Goal: Information Seeking & Learning: Check status

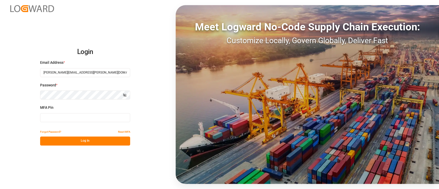
click at [88, 116] on input at bounding box center [85, 117] width 90 height 9
type input "897174"
click at [86, 140] on button "Log In" at bounding box center [85, 140] width 90 height 9
click at [154, 30] on div "Login Email Address * hamid.rezaei@jamindustries.com Password * Show password M…" at bounding box center [219, 94] width 439 height 189
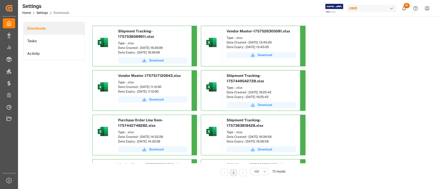
click at [67, 84] on div "Downloads Tasks Activity" at bounding box center [53, 102] width 61 height 161
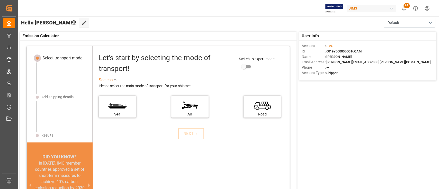
click at [220, 25] on div "Hello [PERSON_NAME]! Edit Cockpit Default" at bounding box center [227, 22] width 421 height 12
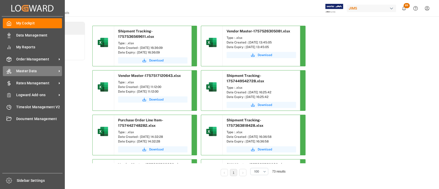
click at [31, 68] on span "Master Data" at bounding box center [36, 70] width 41 height 5
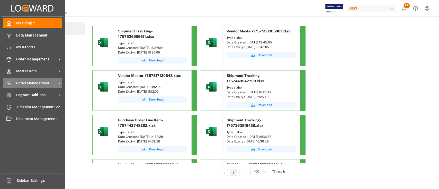
click at [31, 81] on span "Rates Management" at bounding box center [36, 82] width 41 height 5
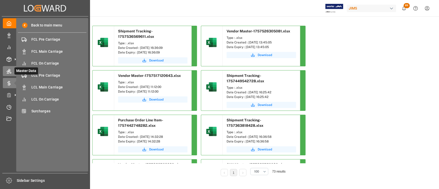
click at [10, 71] on icon at bounding box center [8, 71] width 5 height 5
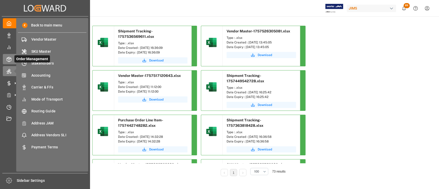
click at [8, 59] on polyline at bounding box center [9, 58] width 4 height 1
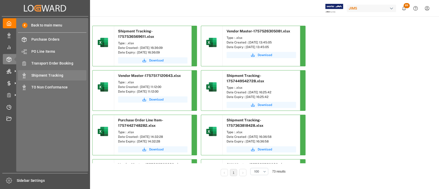
click at [49, 75] on span "Shipment Tracking" at bounding box center [58, 75] width 55 height 5
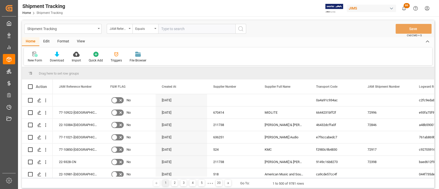
click at [179, 29] on input "text" at bounding box center [196, 29] width 77 height 10
type input "22-10293-US"
click at [237, 30] on icon "search button" at bounding box center [240, 29] width 6 height 6
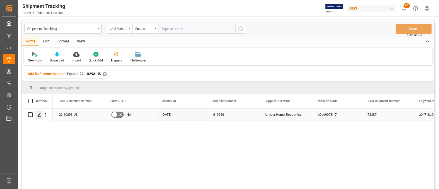
click at [40, 115] on icon "Press SPACE to select this row." at bounding box center [39, 115] width 4 height 4
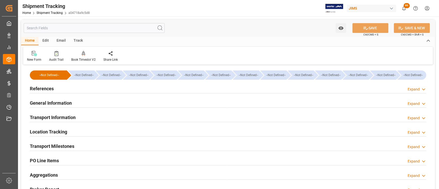
click at [68, 134] on div "Location Tracking Expand" at bounding box center [228, 131] width 396 height 10
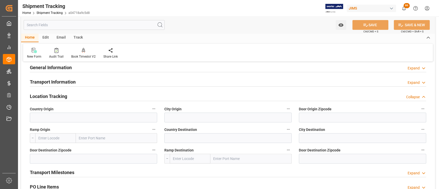
scroll to position [103, 0]
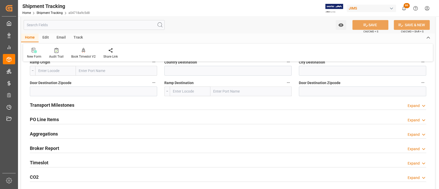
click at [83, 104] on div "Transport Milestones Expand" at bounding box center [228, 105] width 396 height 10
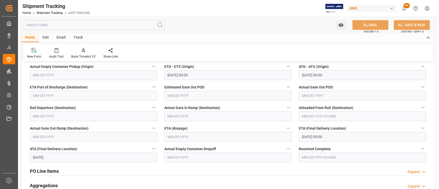
scroll to position [206, 0]
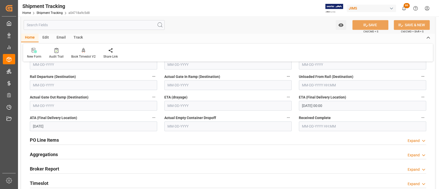
click at [420, 97] on icon "button" at bounding box center [422, 97] width 4 height 4
click at [419, 97] on li "Audits" at bounding box center [421, 97] width 26 height 8
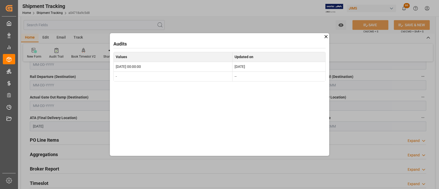
click at [326, 36] on icon at bounding box center [325, 36] width 3 height 3
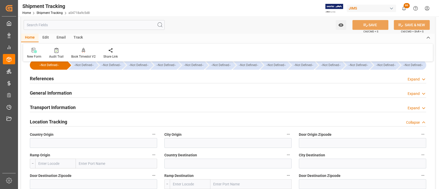
scroll to position [0, 0]
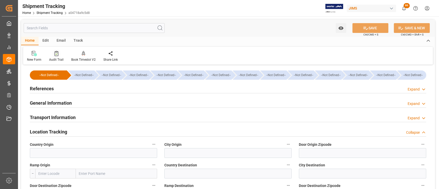
click at [57, 53] on icon at bounding box center [56, 53] width 4 height 5
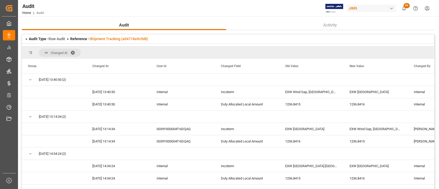
click at [74, 52] on span at bounding box center [74, 52] width 8 height 5
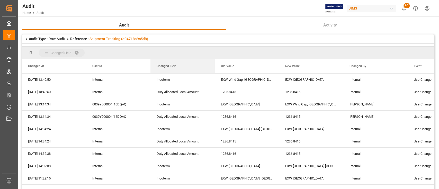
drag, startPoint x: 167, startPoint y: 67, endPoint x: 147, endPoint y: 56, distance: 22.4
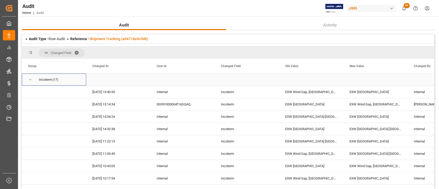
click at [30, 79] on span "Press SPACE to select this row." at bounding box center [30, 79] width 5 height 5
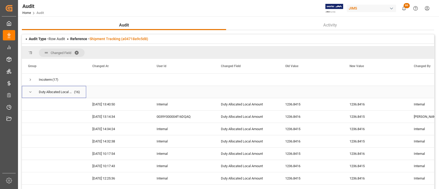
click at [30, 94] on span "Press SPACE to select this row." at bounding box center [30, 92] width 5 height 12
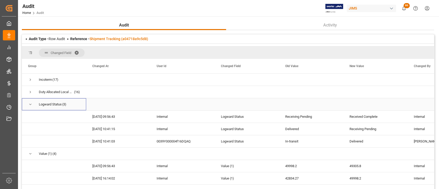
click at [29, 102] on span "Press SPACE to select this row." at bounding box center [30, 104] width 5 height 5
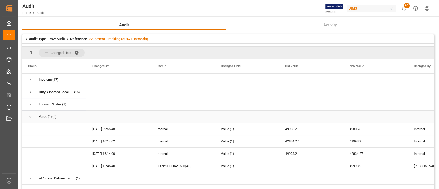
click at [31, 118] on span "Press SPACE to select this row." at bounding box center [30, 116] width 5 height 5
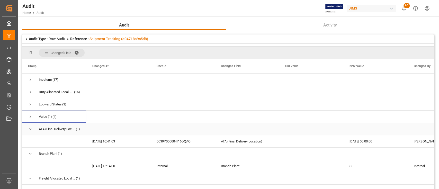
click at [30, 130] on span "Press SPACE to select this row." at bounding box center [30, 129] width 5 height 5
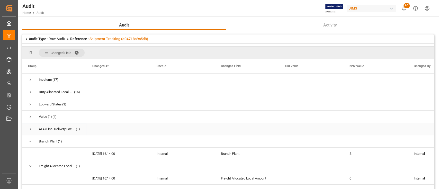
click at [30, 130] on span "Press SPACE to select this row." at bounding box center [30, 129] width 5 height 5
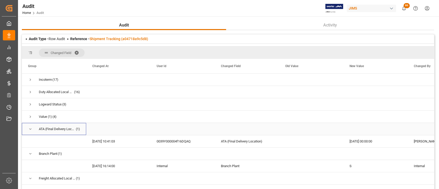
click at [30, 130] on span "Press SPACE to select this row." at bounding box center [30, 129] width 5 height 5
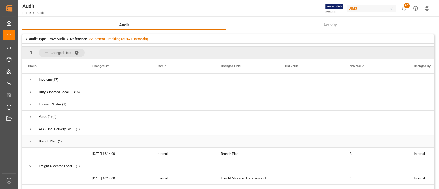
click at [30, 143] on span "Press SPACE to select this row." at bounding box center [30, 141] width 5 height 5
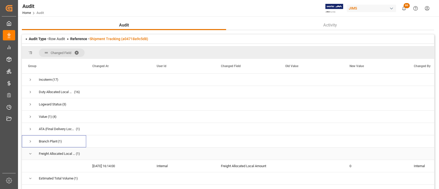
click at [29, 154] on span "Press SPACE to select this row." at bounding box center [30, 153] width 5 height 5
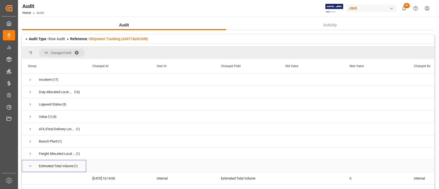
click at [29, 166] on span "Press SPACE to select this row." at bounding box center [30, 166] width 5 height 5
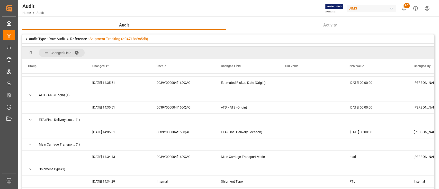
scroll to position [434, 0]
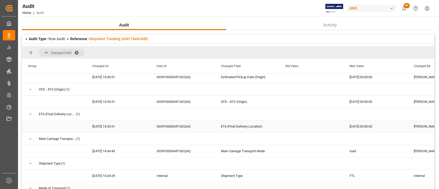
click at [332, 127] on div "Press SPACE to select this row." at bounding box center [311, 126] width 64 height 12
click at [176, 126] on div "0039Y000004f16DQAQ" at bounding box center [182, 126] width 64 height 12
click at [238, 127] on div "ETA (Final Delivery Location)" at bounding box center [247, 126] width 64 height 12
click at [295, 128] on div "Press SPACE to select this row." at bounding box center [311, 126] width 64 height 12
click at [78, 50] on span at bounding box center [78, 52] width 8 height 5
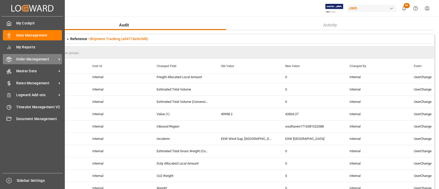
click at [33, 60] on span "Order Management" at bounding box center [36, 59] width 41 height 5
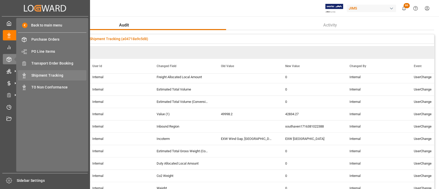
click at [52, 75] on span "Shipment Tracking" at bounding box center [58, 75] width 55 height 5
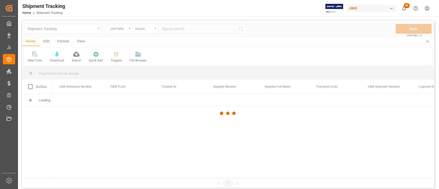
click at [195, 29] on div at bounding box center [228, 113] width 412 height 186
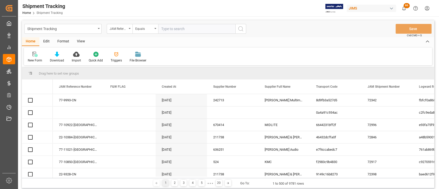
click at [195, 29] on input "text" at bounding box center [196, 29] width 77 height 10
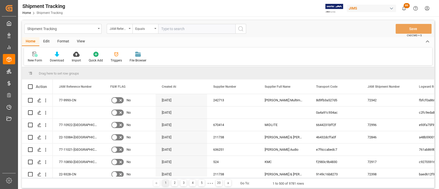
paste input "22-9361-DE"
type input "22-9361-DE"
click at [241, 28] on icon "search button" at bounding box center [240, 29] width 6 height 6
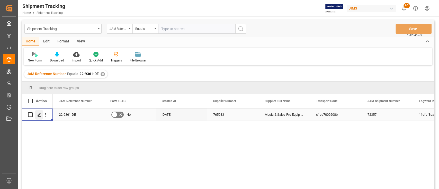
click at [38, 115] on icon "Press SPACE to select this row." at bounding box center [39, 115] width 4 height 4
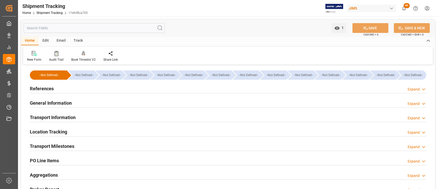
click at [55, 54] on icon at bounding box center [56, 54] width 2 height 2
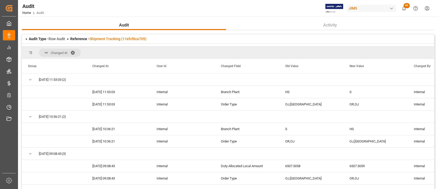
click at [72, 52] on span at bounding box center [74, 52] width 8 height 5
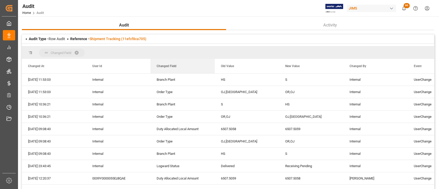
drag, startPoint x: 173, startPoint y: 65, endPoint x: 146, endPoint y: 51, distance: 29.8
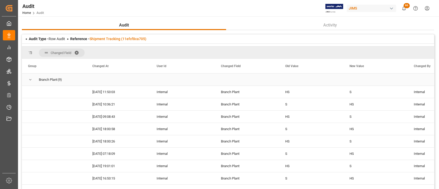
click at [30, 80] on span "Press SPACE to select this row." at bounding box center [30, 79] width 5 height 5
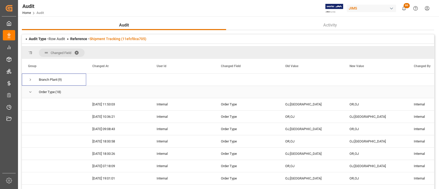
click at [27, 93] on div "Order Type (18)" at bounding box center [54, 92] width 64 height 12
click at [28, 90] on span "Press SPACE to select this row." at bounding box center [30, 92] width 5 height 5
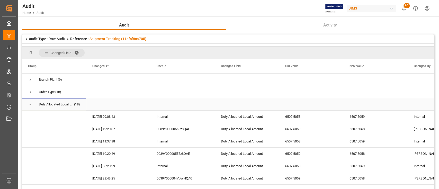
click at [29, 105] on span "Press SPACE to select this row." at bounding box center [30, 104] width 5 height 5
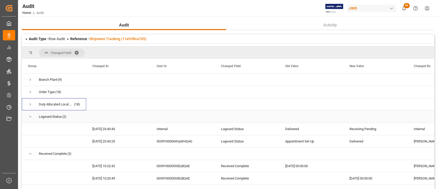
click at [31, 117] on span "Press SPACE to select this row." at bounding box center [30, 116] width 5 height 5
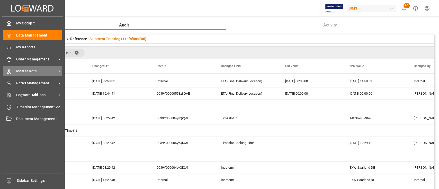
click at [26, 70] on span "Master Data" at bounding box center [36, 70] width 41 height 5
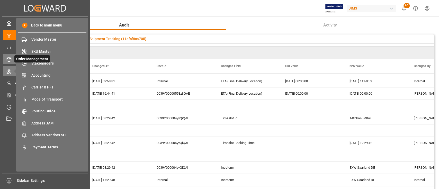
click at [12, 60] on div "Order Management Order Management" at bounding box center [45, 59] width 84 height 10
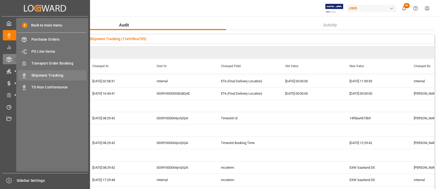
click at [51, 76] on span "Shipment Tracking" at bounding box center [58, 75] width 55 height 5
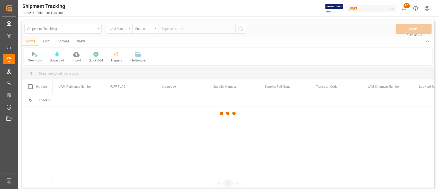
click at [195, 29] on div at bounding box center [228, 113] width 412 height 186
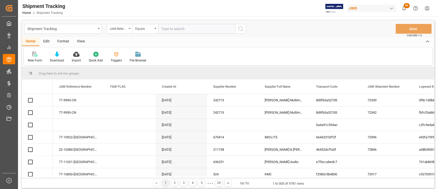
click at [195, 29] on input "text" at bounding box center [196, 29] width 77 height 10
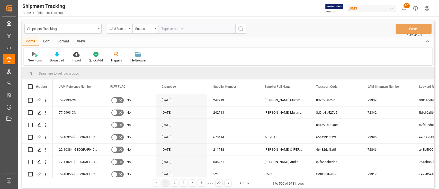
paste input "22-10061-TW"
type input "22-10061-TW"
click at [239, 29] on icon "search button" at bounding box center [240, 29] width 6 height 6
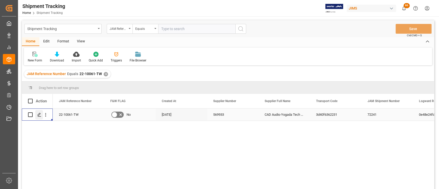
click at [40, 114] on icon "Press SPACE to select this row." at bounding box center [39, 115] width 4 height 4
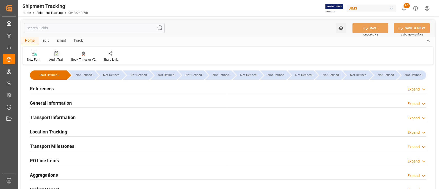
click at [56, 53] on icon at bounding box center [56, 53] width 4 height 5
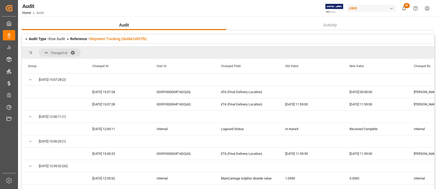
click at [74, 52] on span at bounding box center [74, 52] width 8 height 5
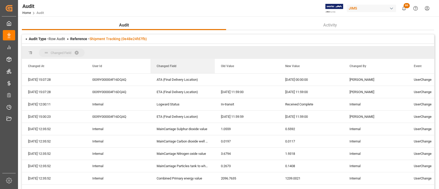
drag, startPoint x: 169, startPoint y: 66, endPoint x: 154, endPoint y: 50, distance: 21.1
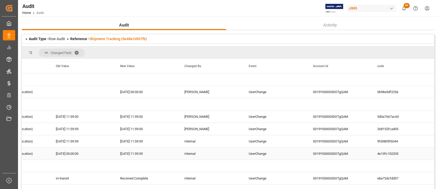
scroll to position [0, 195]
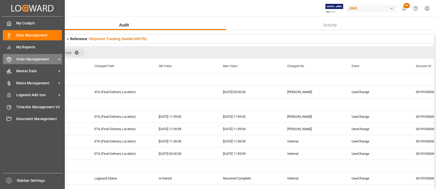
click at [25, 60] on span "Order Management" at bounding box center [36, 59] width 41 height 5
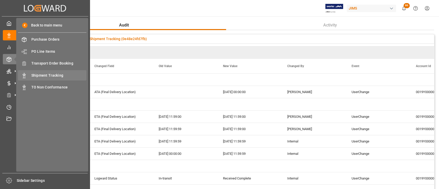
click at [45, 73] on span "Shipment Tracking" at bounding box center [58, 75] width 55 height 5
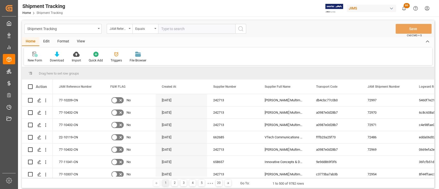
click at [176, 30] on input "text" at bounding box center [196, 29] width 77 height 10
paste input "22-10061-TW"
type input "22-10061-TW"
click at [245, 29] on button "search button" at bounding box center [240, 29] width 11 height 10
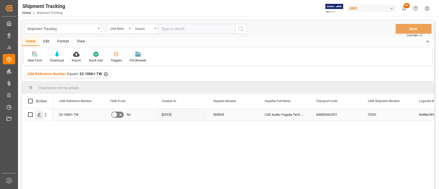
click at [38, 115] on polygon "Press SPACE to select this row." at bounding box center [39, 114] width 3 height 3
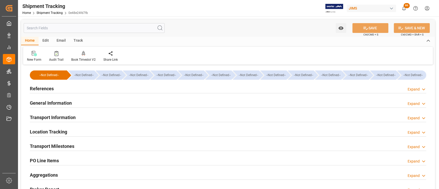
type input "07-25-2025 00:00"
type input "07-30-2025 00:00"
type input "08-02-2025 00:00"
type input "08-04-2025 01:00"
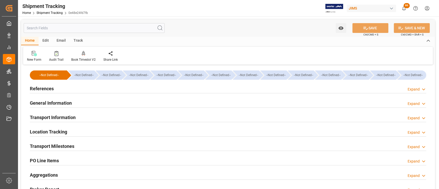
type input "08-20-2025"
type input "09-10-2025 11:59"
type input "09-10-2025"
click at [94, 144] on div "Transport Milestones Expand" at bounding box center [228, 146] width 396 height 10
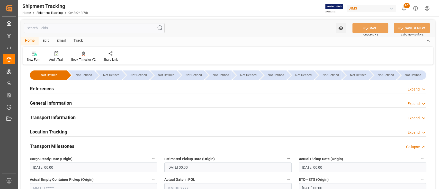
click at [69, 87] on div "References Expand" at bounding box center [228, 88] width 396 height 10
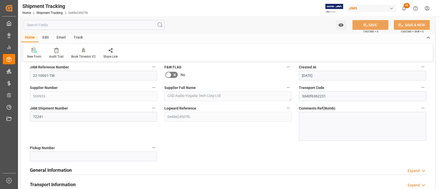
scroll to position [68, 0]
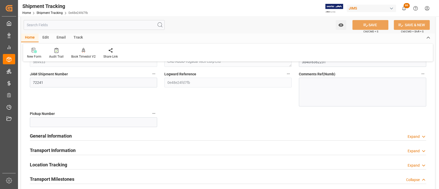
click at [74, 135] on div "General Information Expand" at bounding box center [228, 136] width 396 height 10
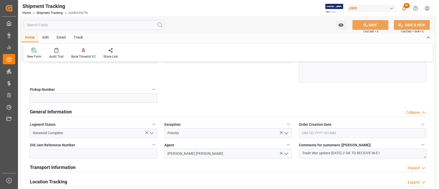
scroll to position [103, 0]
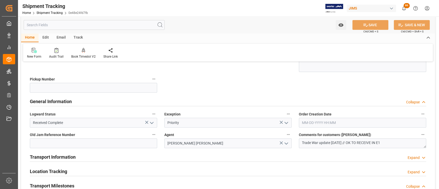
click at [151, 121] on icon "open menu" at bounding box center [152, 123] width 6 height 6
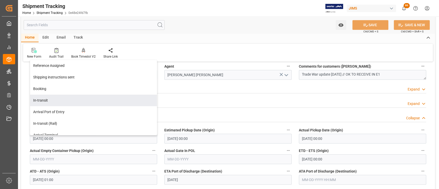
scroll to position [206, 0]
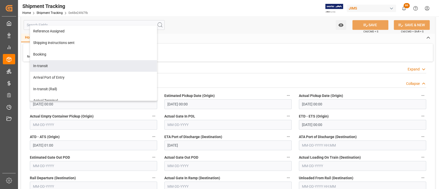
click at [288, 48] on div "New Form Audit Trail Book Timeslot V2 Book a Timeslot for the shipment Share Li…" at bounding box center [227, 53] width 409 height 18
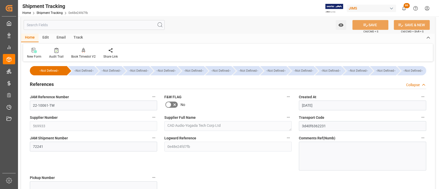
scroll to position [0, 0]
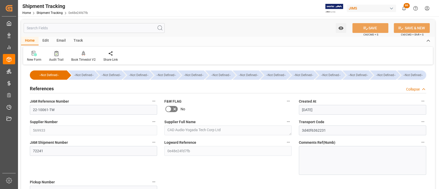
click at [56, 56] on icon at bounding box center [56, 53] width 4 height 5
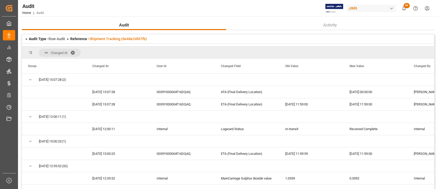
click at [73, 51] on span at bounding box center [74, 52] width 8 height 5
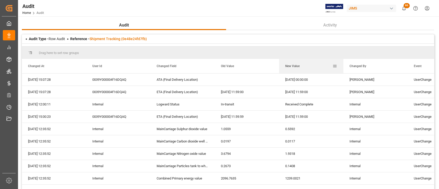
drag, startPoint x: 292, startPoint y: 66, endPoint x: 297, endPoint y: 65, distance: 5.0
click at [297, 65] on span "New Value" at bounding box center [292, 66] width 14 height 4
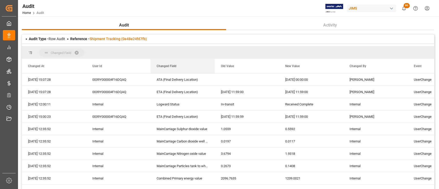
drag, startPoint x: 168, startPoint y: 66, endPoint x: 144, endPoint y: 52, distance: 28.5
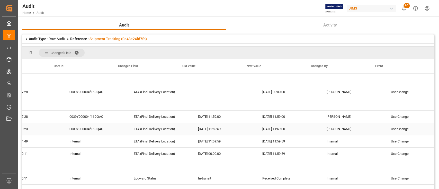
scroll to position [0, 103]
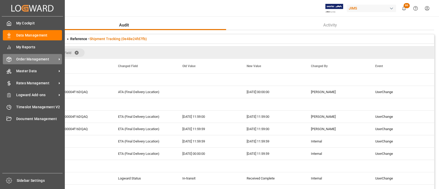
click at [25, 59] on span "Order Management" at bounding box center [36, 59] width 41 height 5
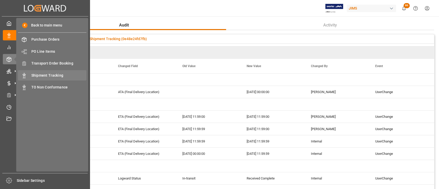
click at [54, 76] on span "Shipment Tracking" at bounding box center [58, 75] width 55 height 5
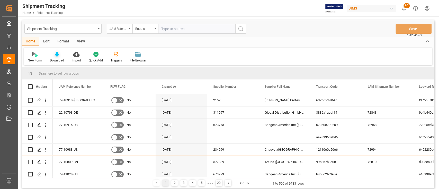
click at [57, 57] on icon at bounding box center [57, 54] width 4 height 5
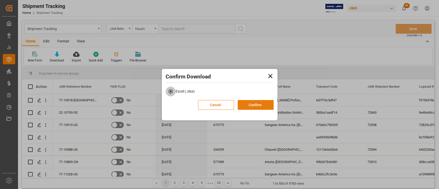
click at [254, 104] on button "Confirm" at bounding box center [255, 105] width 36 height 10
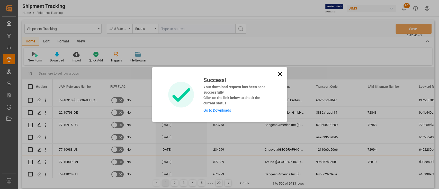
click at [218, 108] on link "Go to Downloads" at bounding box center [216, 110] width 27 height 4
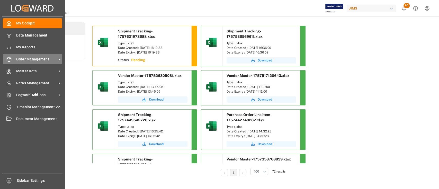
click at [30, 62] on span "Order Management" at bounding box center [36, 59] width 41 height 5
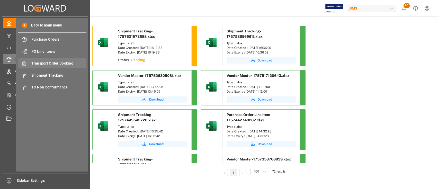
click at [63, 61] on span "Transport Order Booking" at bounding box center [58, 63] width 55 height 5
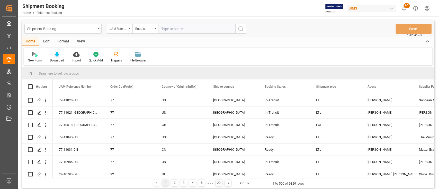
click at [54, 56] on div at bounding box center [57, 53] width 14 height 5
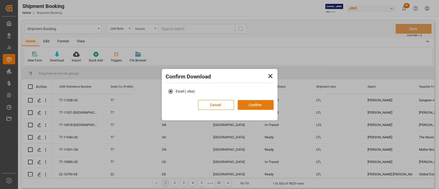
click at [250, 102] on button "Confirm" at bounding box center [255, 105] width 36 height 10
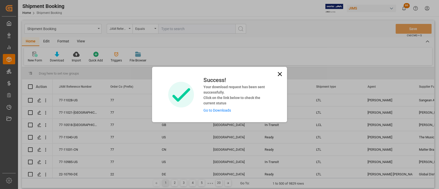
click at [222, 110] on link "Go to Downloads" at bounding box center [216, 110] width 27 height 4
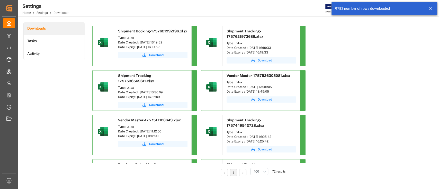
click at [261, 60] on span "Download" at bounding box center [264, 60] width 14 height 5
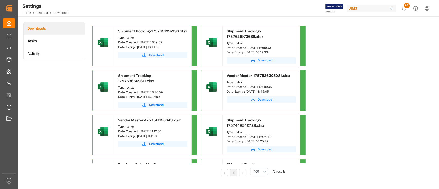
click at [154, 53] on span "Download" at bounding box center [156, 55] width 14 height 5
click at [73, 110] on div "Downloads Tasks Activity" at bounding box center [53, 102] width 61 height 161
